Goal: Transaction & Acquisition: Book appointment/travel/reservation

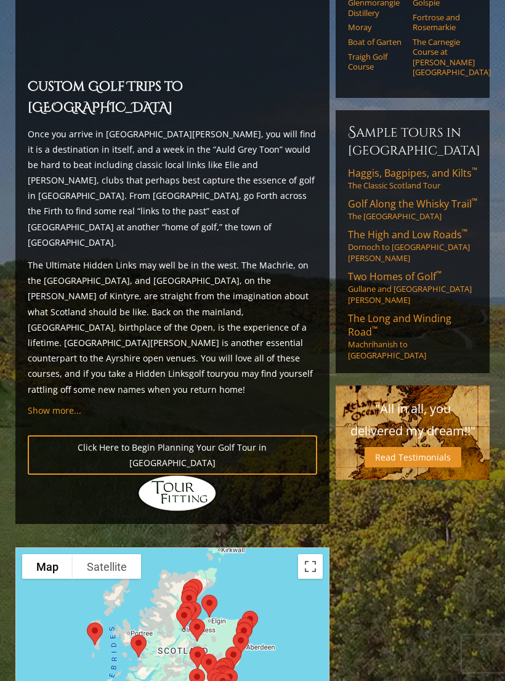
scroll to position [1039, 0]
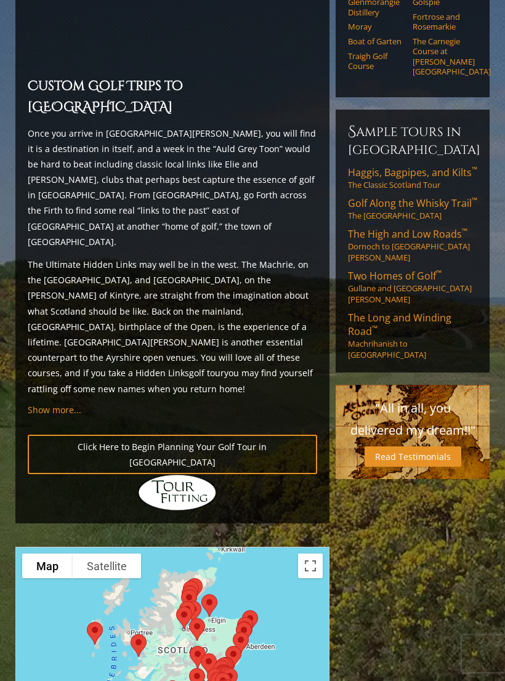
click at [430, 197] on span "Golf Along the Whisky Trail ™" at bounding box center [412, 204] width 129 height 14
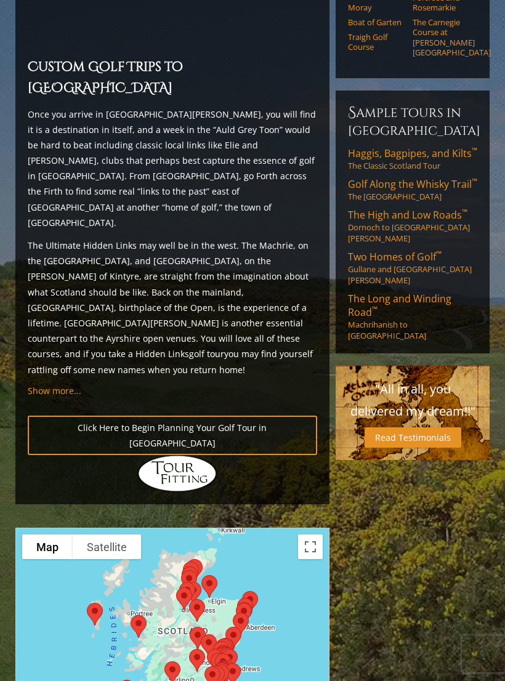
click at [311, 526] on div at bounding box center [172, 648] width 315 height 245
click at [309, 534] on button "Toggle fullscreen view" at bounding box center [310, 546] width 25 height 25
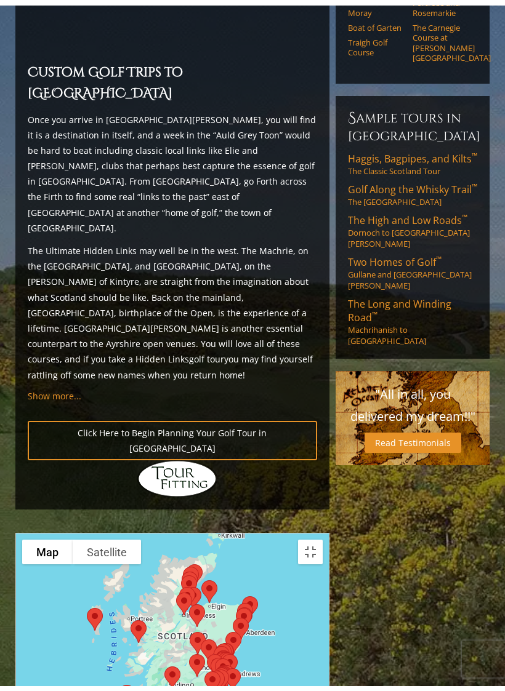
scroll to position [15, 0]
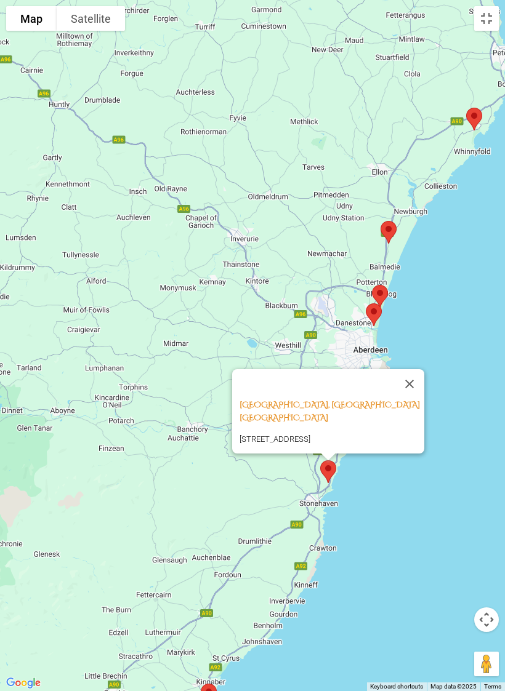
click at [416, 369] on button "Close" at bounding box center [410, 384] width 30 height 30
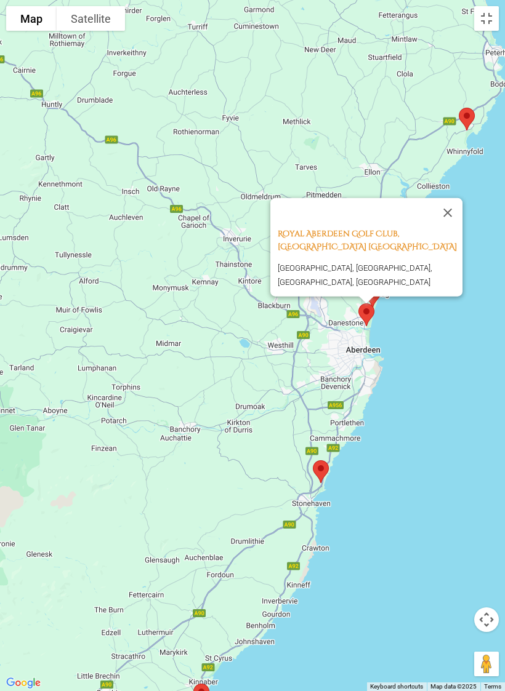
click at [457, 206] on button "Close" at bounding box center [448, 213] width 30 height 30
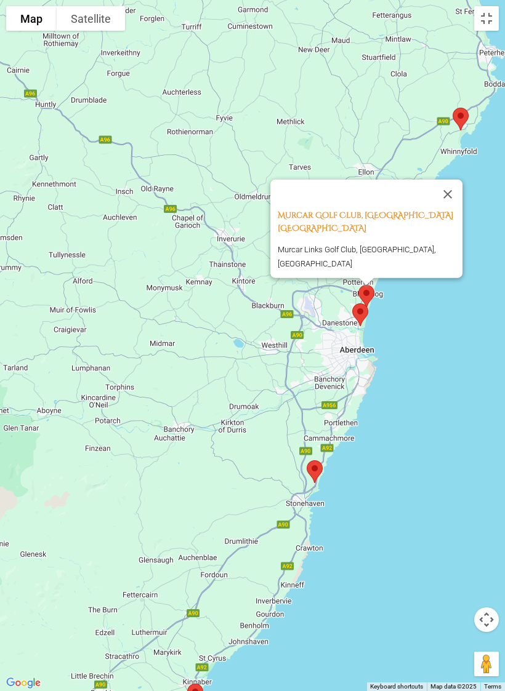
click at [457, 189] on button "Close" at bounding box center [448, 194] width 30 height 30
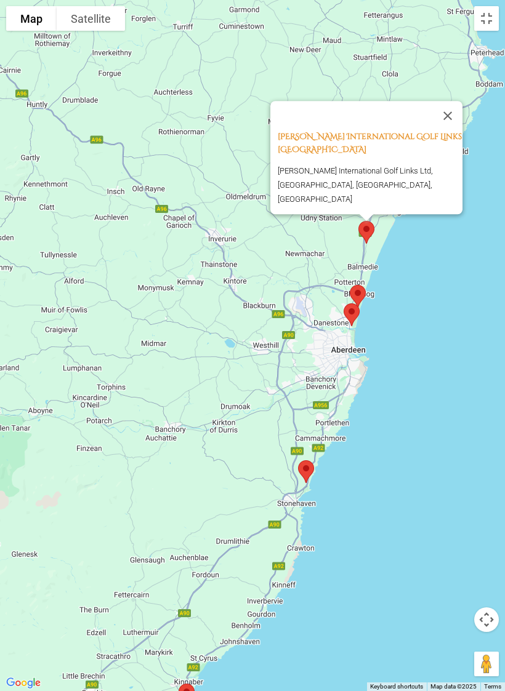
click at [461, 127] on button "Close" at bounding box center [448, 116] width 30 height 30
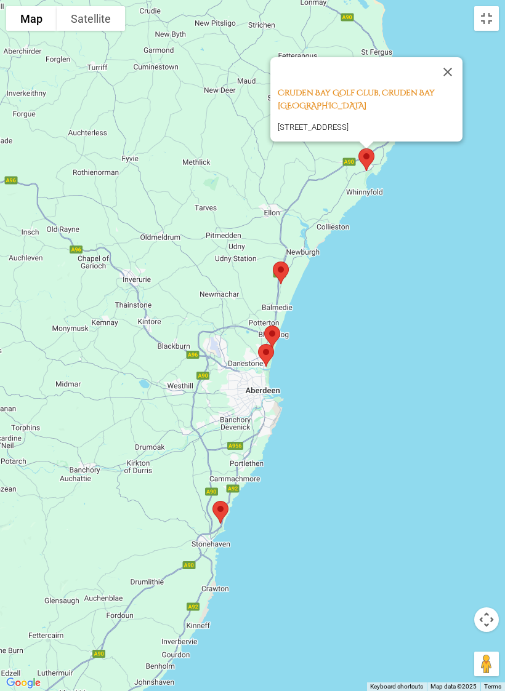
click at [461, 57] on button "Close" at bounding box center [448, 72] width 30 height 30
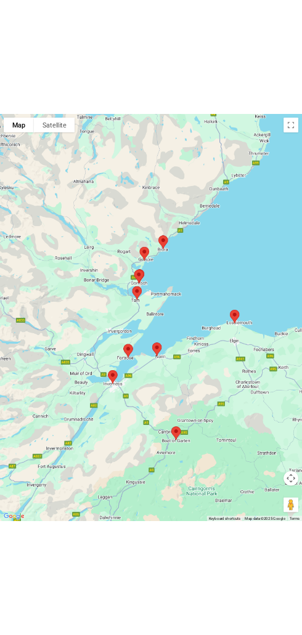
scroll to position [1175, 0]
